Goal: Information Seeking & Learning: Learn about a topic

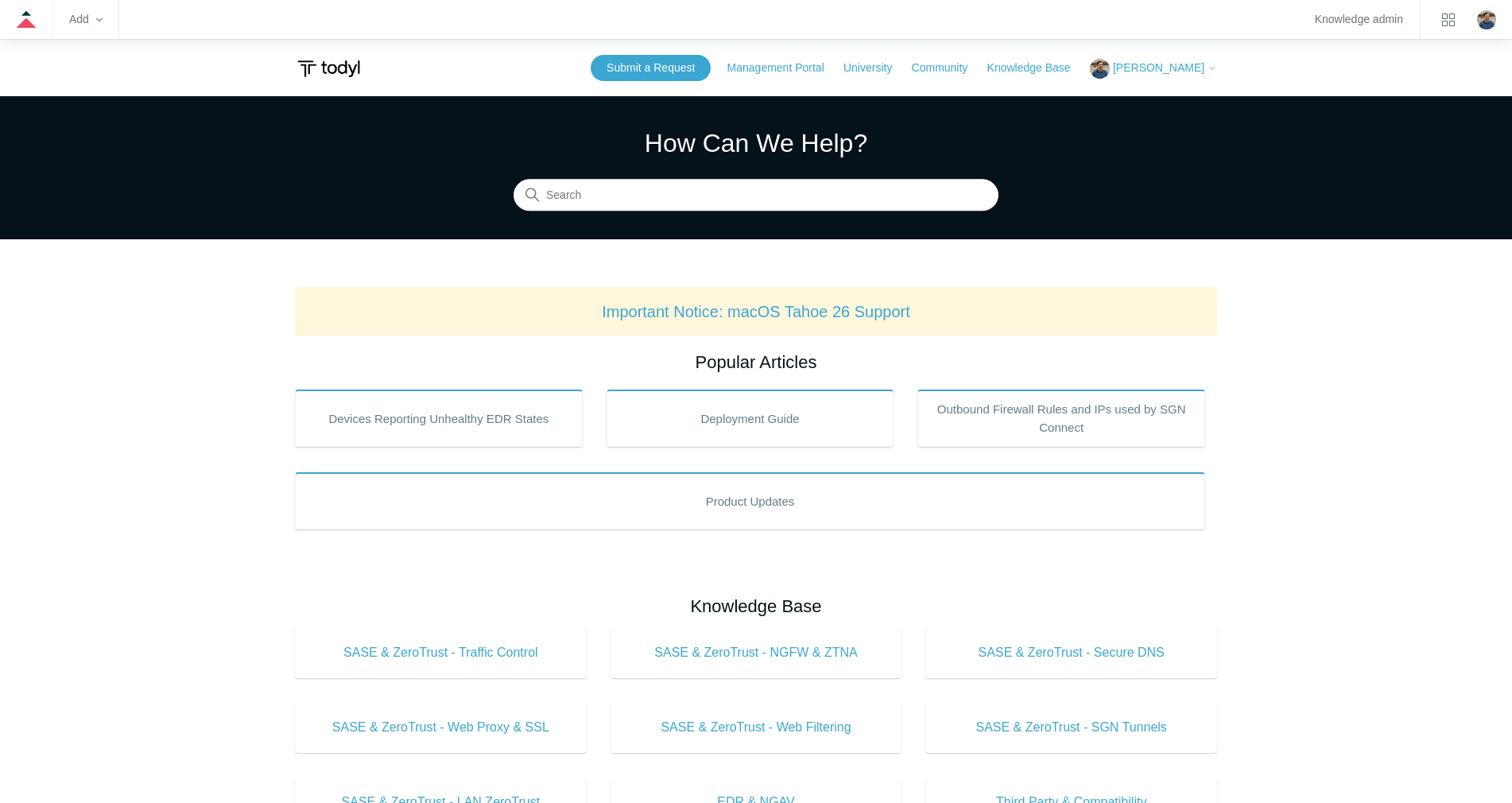
click at [691, 212] on section "How Can We Help? Search" at bounding box center [756, 168] width 1512 height 143
click at [688, 192] on input "Search" at bounding box center [756, 195] width 485 height 32
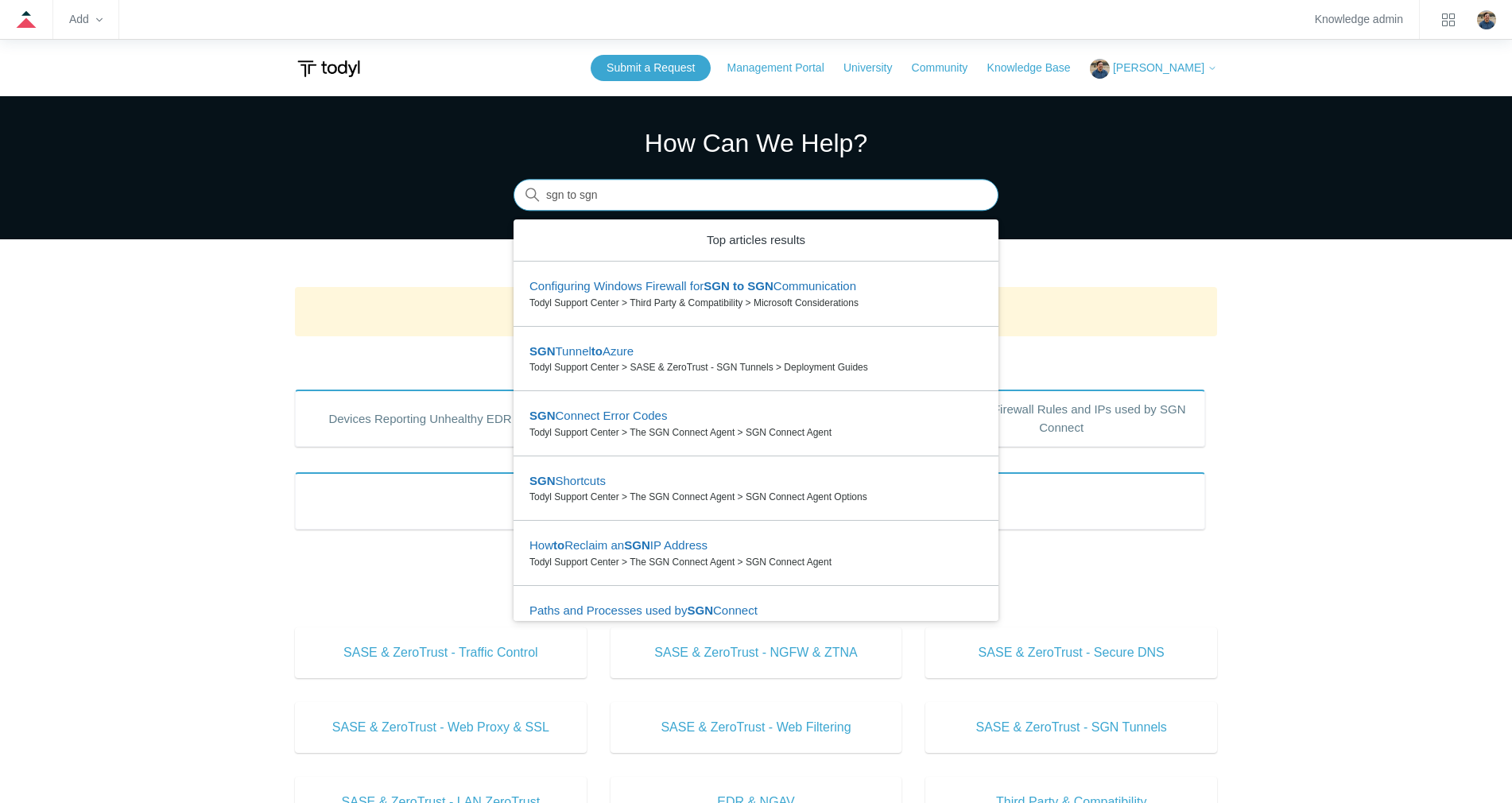
type input "sgn to sgn"
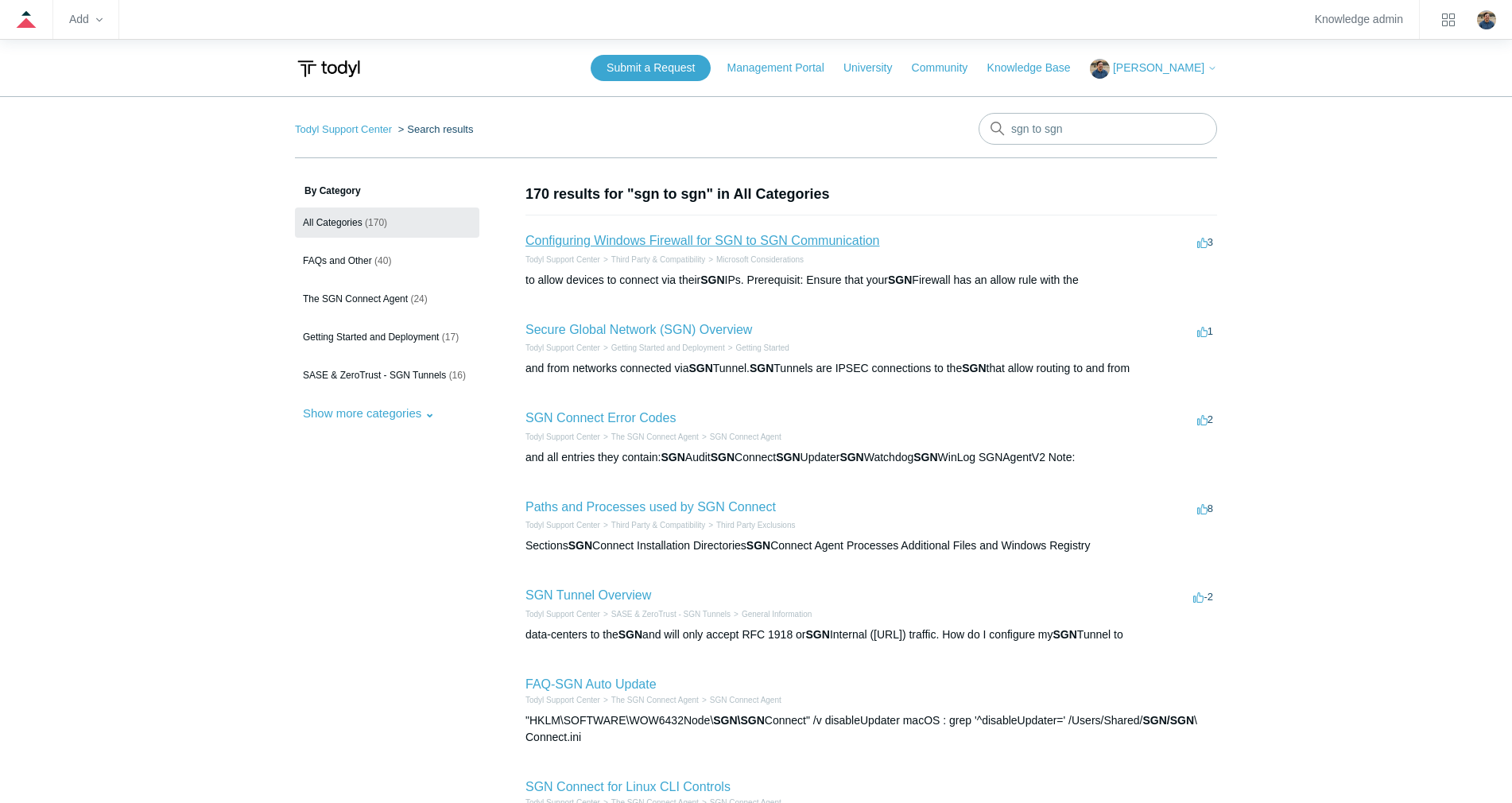
click at [658, 246] on link "Configuring Windows Firewall for SGN to SGN Communication" at bounding box center [702, 241] width 354 height 14
